Goal: Task Accomplishment & Management: Complete application form

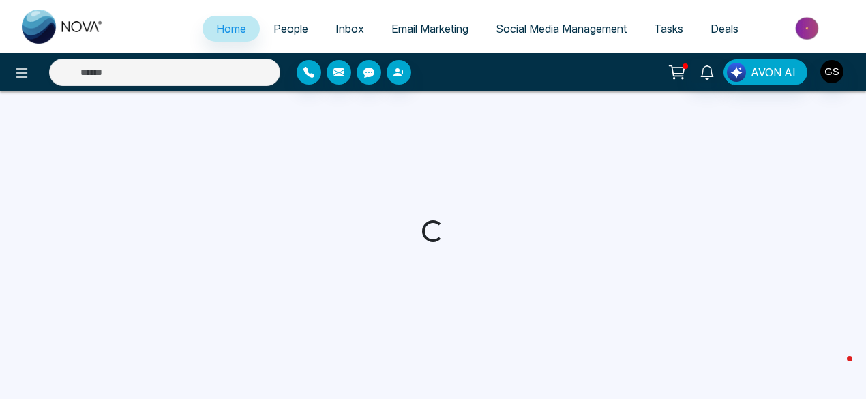
select select "*"
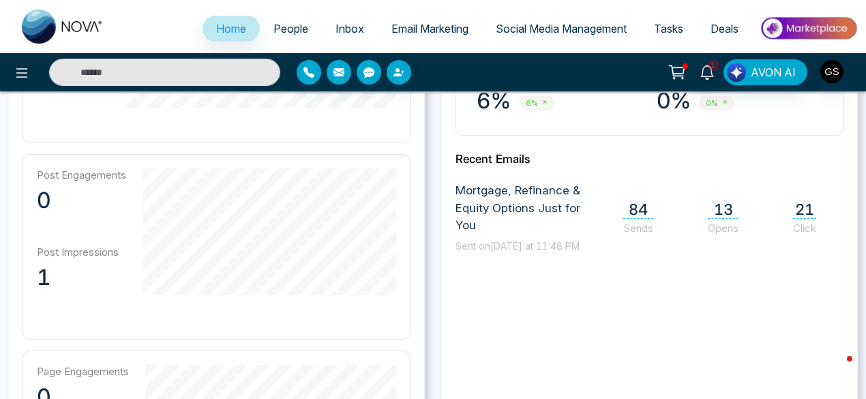
scroll to position [626, 0]
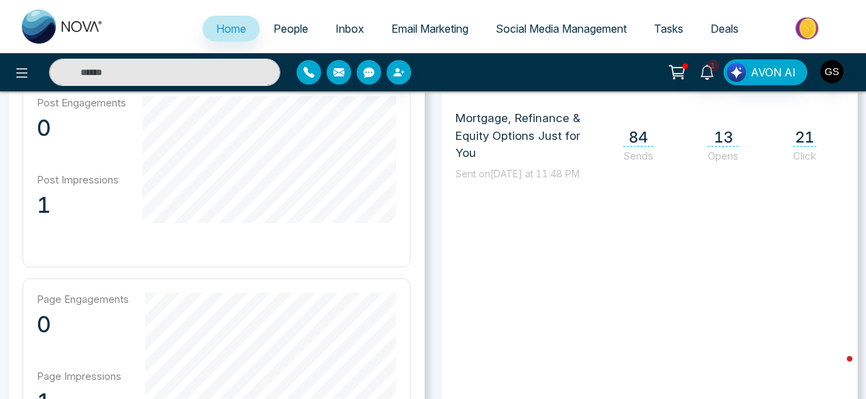
click at [804, 147] on span "21" at bounding box center [804, 137] width 23 height 18
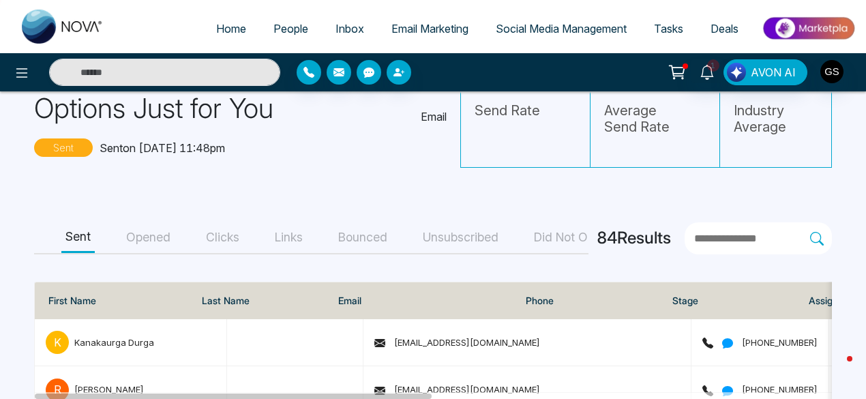
scroll to position [143, 0]
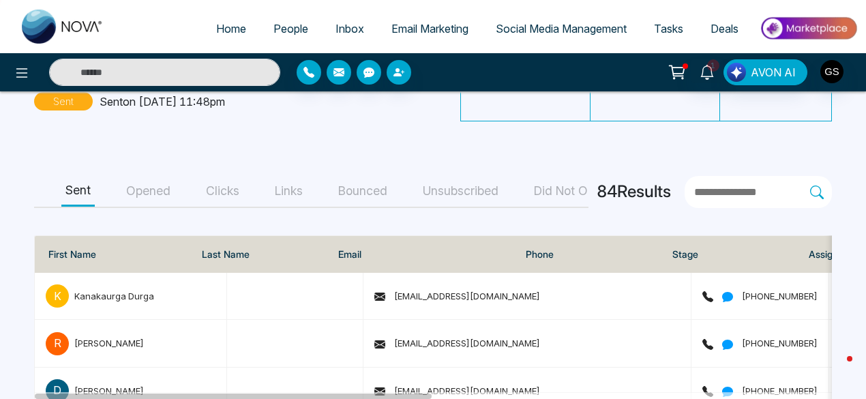
click at [228, 187] on button "Clicks" at bounding box center [223, 191] width 42 height 31
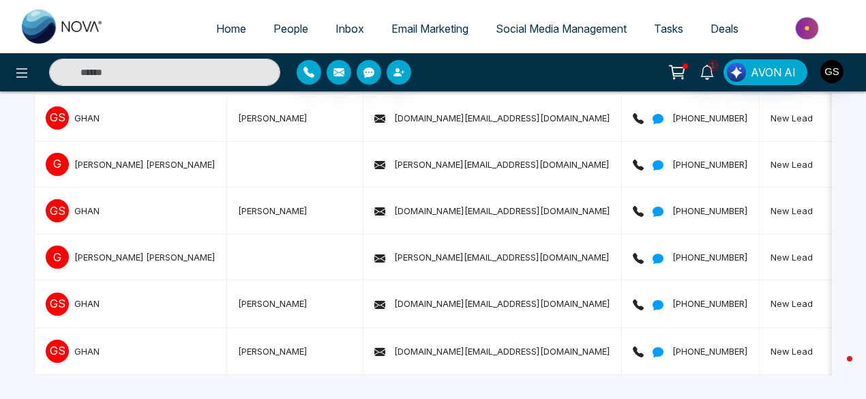
scroll to position [0, 0]
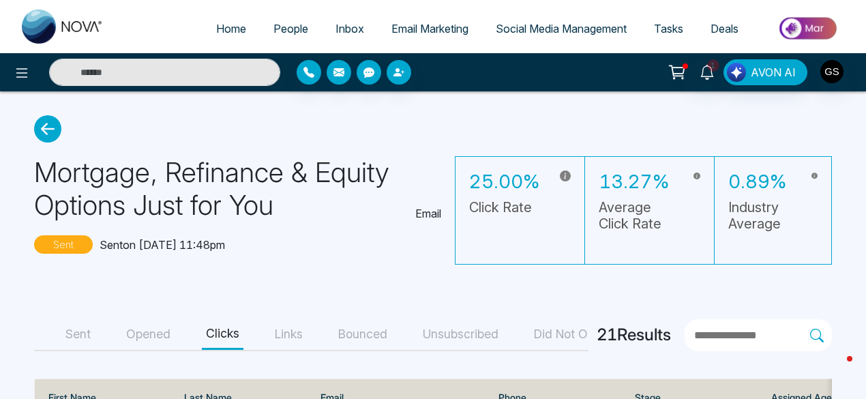
click at [282, 330] on button "Links" at bounding box center [289, 334] width 36 height 31
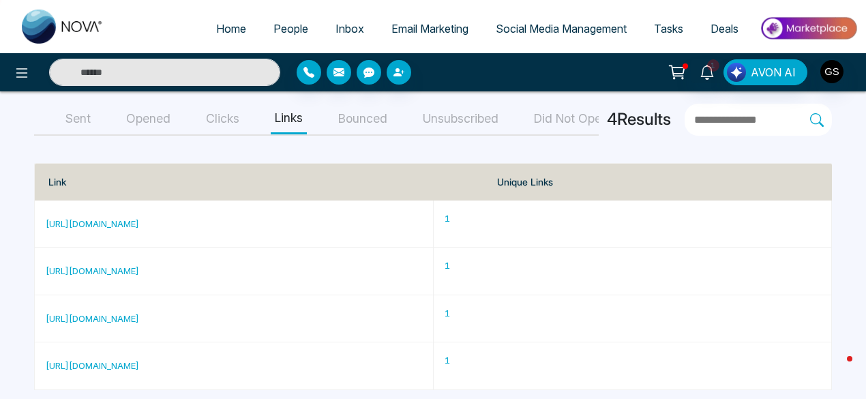
scroll to position [194, 0]
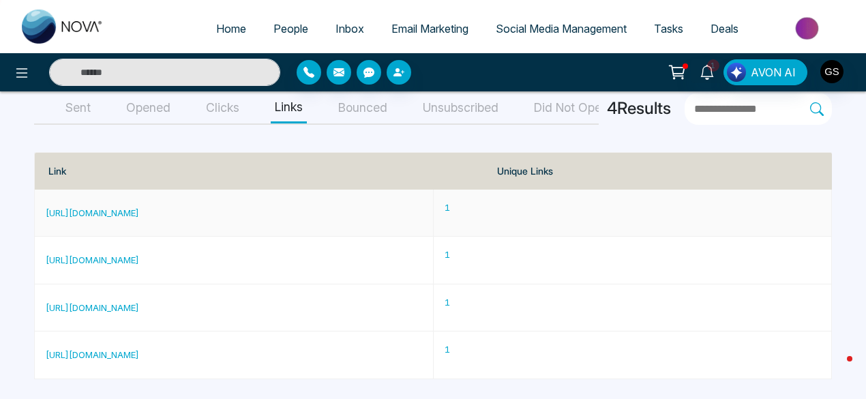
click at [139, 211] on link "[URL][DOMAIN_NAME]" at bounding box center [92, 212] width 93 height 11
click at [132, 305] on link "[URL][DOMAIN_NAME]" at bounding box center [92, 307] width 93 height 11
click at [130, 353] on link "[URL][DOMAIN_NAME]" at bounding box center [92, 354] width 93 height 11
click at [376, 104] on button "Bounced" at bounding box center [362, 108] width 57 height 31
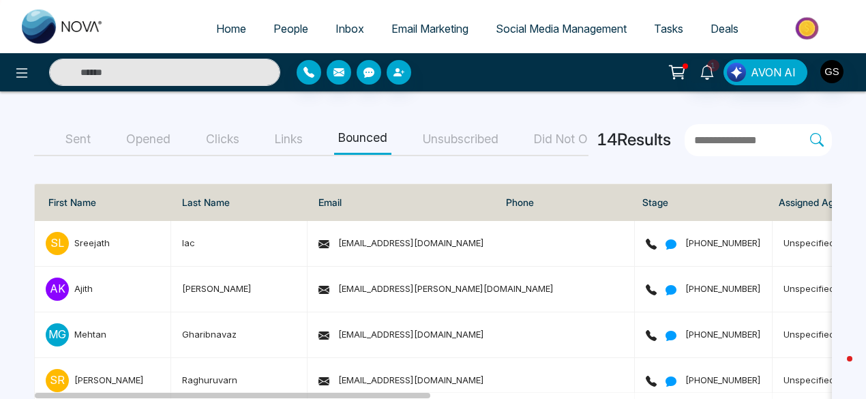
scroll to position [172, 0]
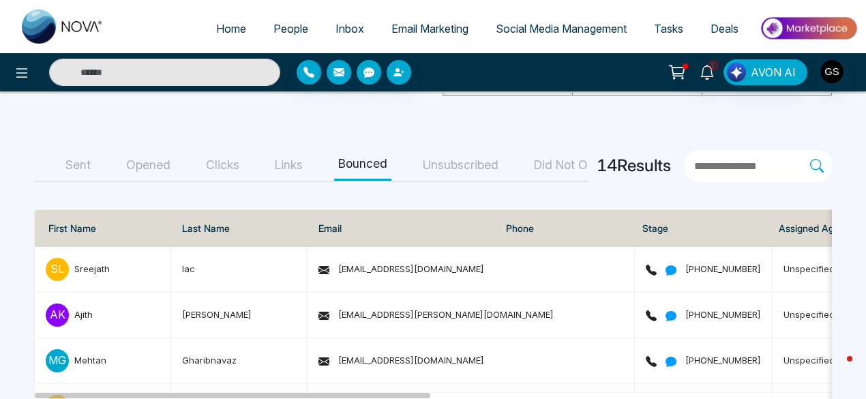
click at [476, 162] on button "Unsubscribed" at bounding box center [460, 165] width 84 height 31
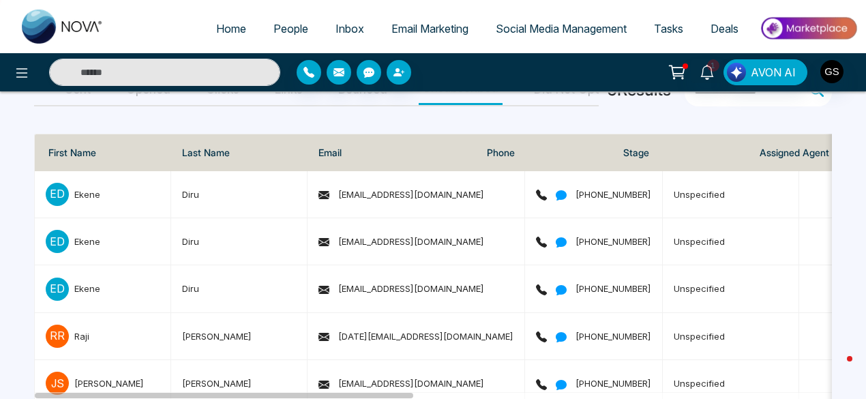
scroll to position [226, 0]
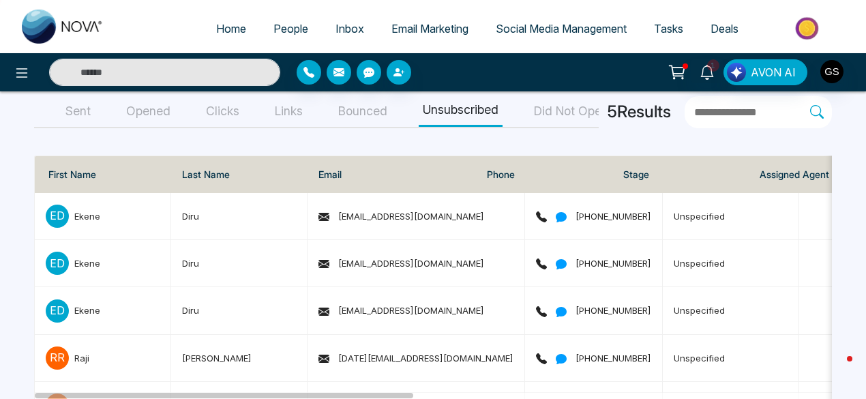
click at [368, 107] on button "Bounced" at bounding box center [362, 111] width 57 height 31
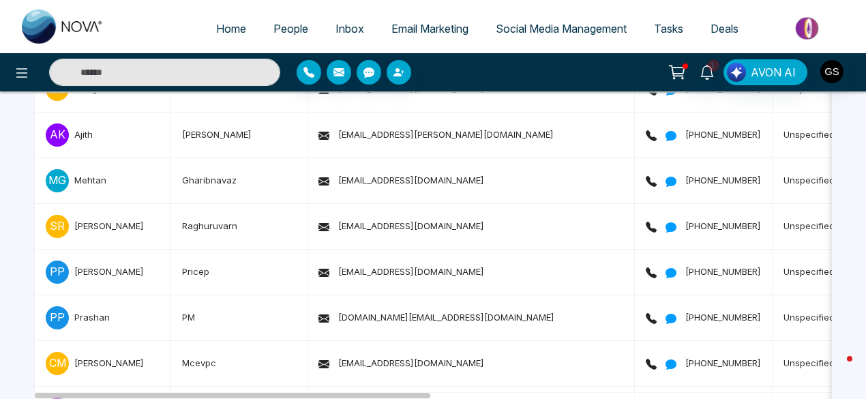
scroll to position [0, 0]
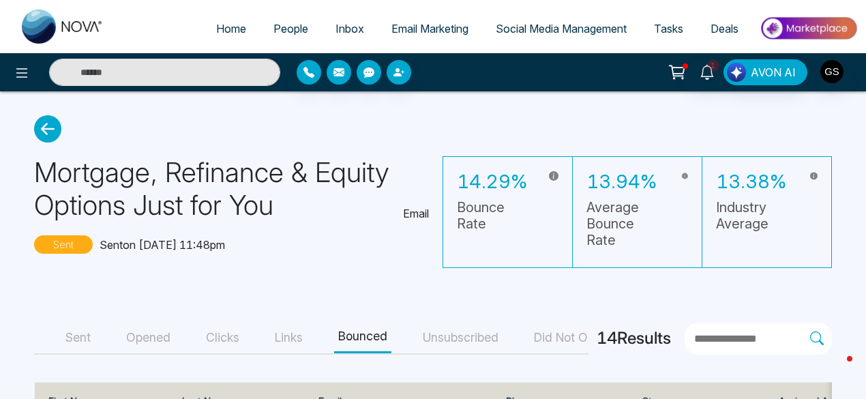
click at [403, 33] on span "Email Marketing" at bounding box center [429, 29] width 77 height 14
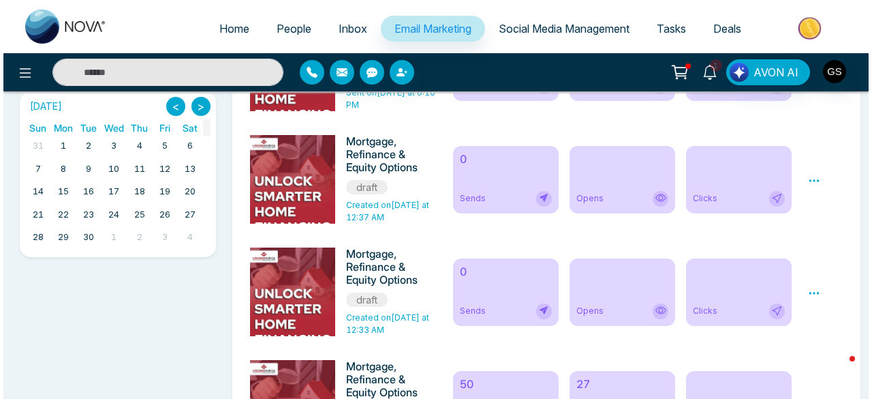
scroll to position [201, 0]
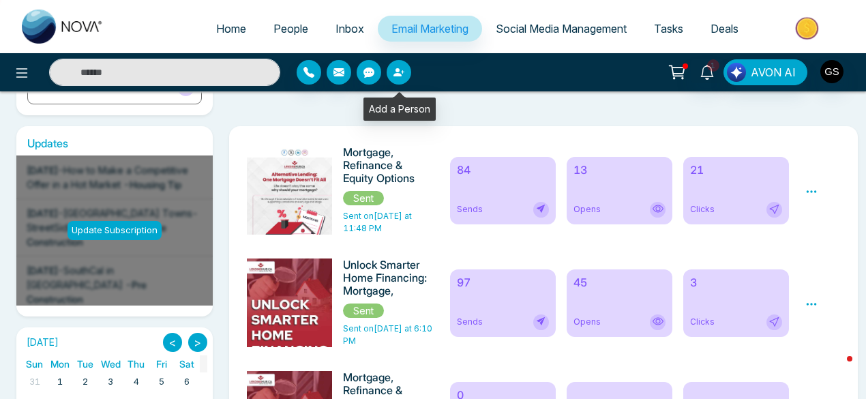
click at [393, 72] on icon "button" at bounding box center [398, 72] width 11 height 11
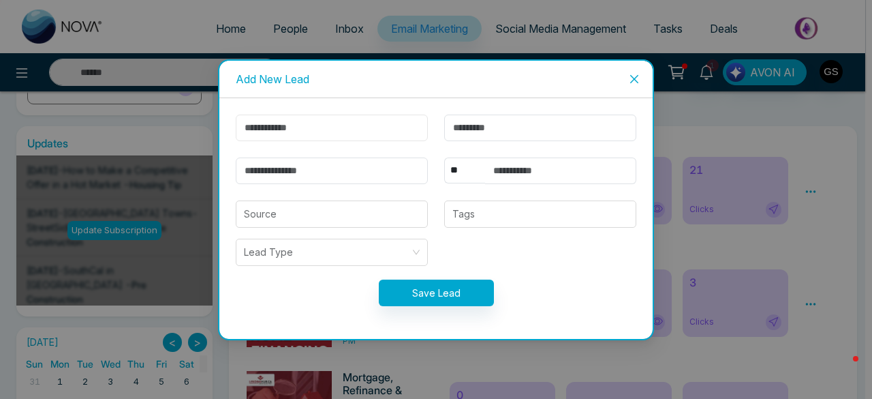
click at [342, 132] on input "text" at bounding box center [332, 128] width 192 height 27
